Goal: Find specific page/section: Find specific page/section

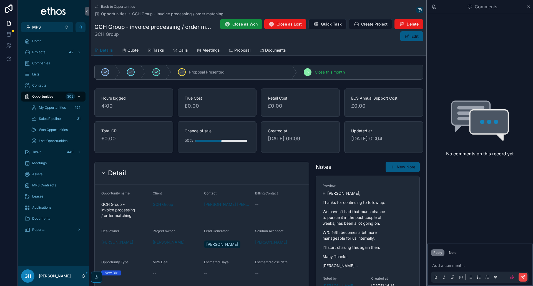
scroll to position [33, 0]
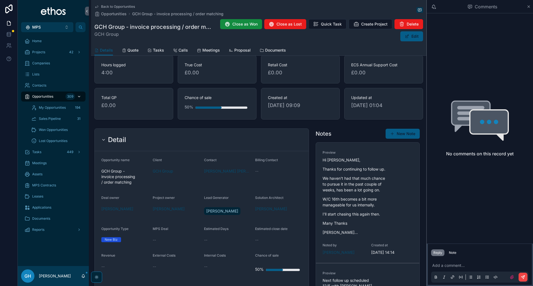
click at [47, 98] on span "Opportunities" at bounding box center [42, 96] width 21 height 4
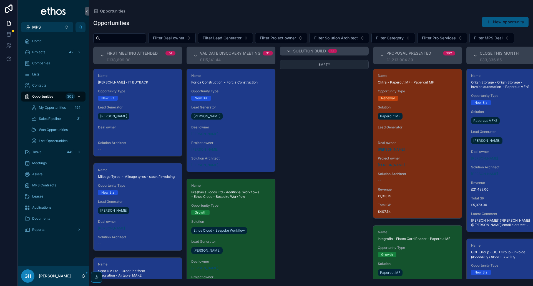
scroll to position [361, 0]
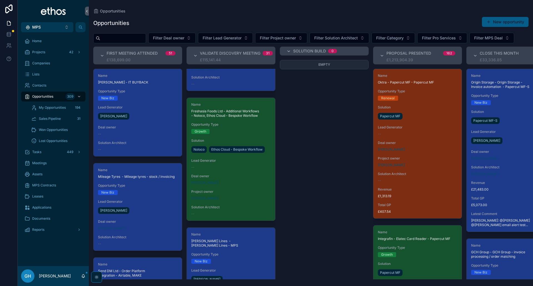
click at [117, 39] on input "scrollable content" at bounding box center [123, 38] width 46 height 8
click at [61, 28] on button "MPS Alt 1" at bounding box center [47, 27] width 52 height 10
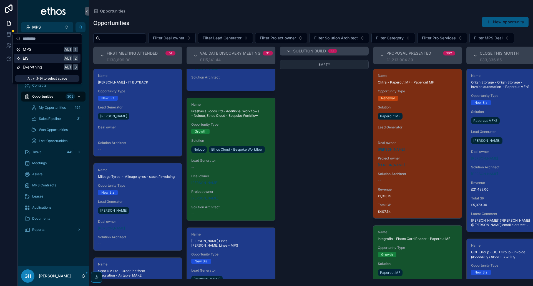
click at [38, 69] on span "Everything" at bounding box center [32, 67] width 19 height 6
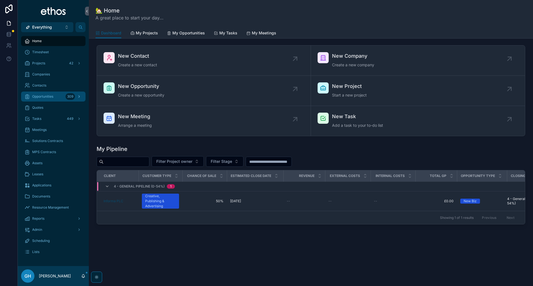
click at [47, 98] on span "Opportunities" at bounding box center [42, 96] width 21 height 4
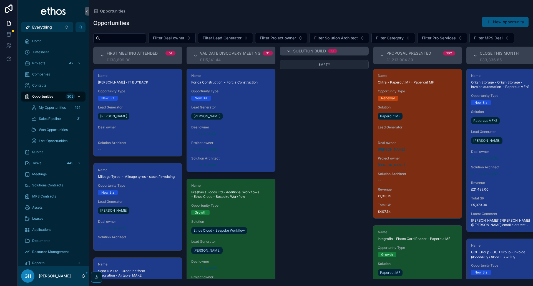
click at [110, 39] on input "scrollable content" at bounding box center [123, 38] width 46 height 8
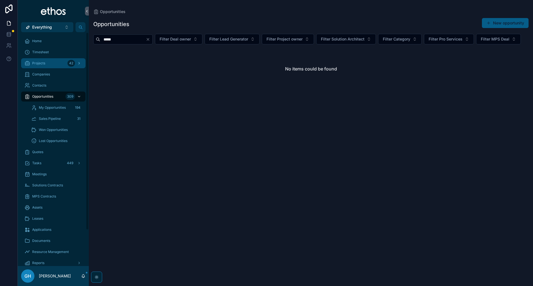
type input "*****"
click at [40, 64] on span "Projects" at bounding box center [38, 63] width 13 height 4
